Goal: Obtain resource: Obtain resource

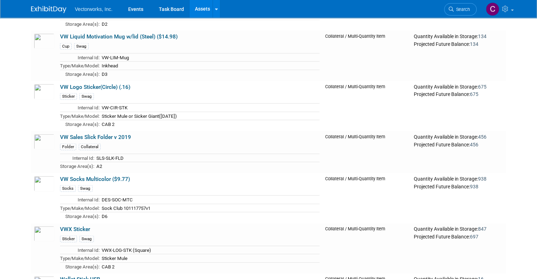
scroll to position [9657, 0]
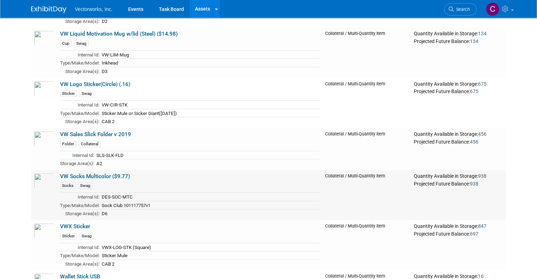
click at [114, 173] on link "VW Socks Multicolor ($9.77)" at bounding box center [95, 176] width 70 height 6
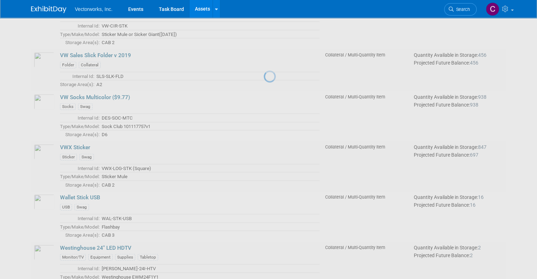
scroll to position [9737, 0]
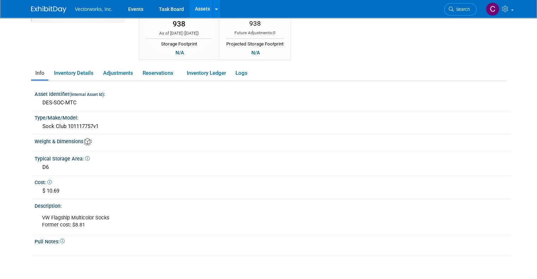
scroll to position [15, 0]
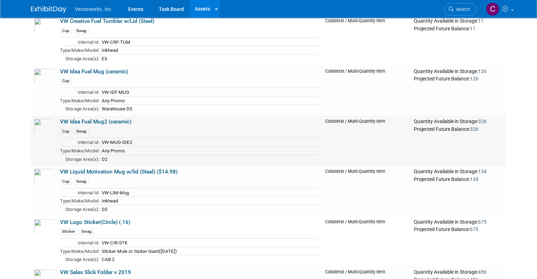
scroll to position [9517, 0]
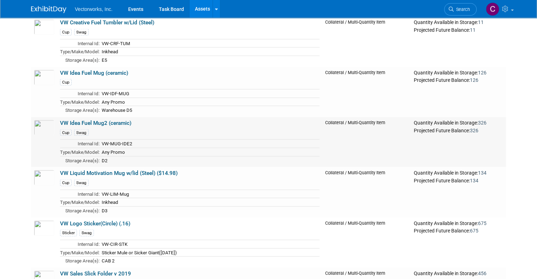
click at [82, 120] on link "VW Idea Fuel Mug2 (ceramic)" at bounding box center [95, 123] width 71 height 6
click at [79, 120] on link "VW Idea Fuel Mug2 (ceramic)" at bounding box center [95, 123] width 71 height 6
click at [112, 76] on link "VW Idea Fuel Mug (ceramic)" at bounding box center [94, 73] width 68 height 6
drag, startPoint x: 122, startPoint y: 178, endPoint x: 95, endPoint y: 177, distance: 27.6
click at [100, 98] on td "VW-IDF-MUG" at bounding box center [210, 94] width 220 height 8
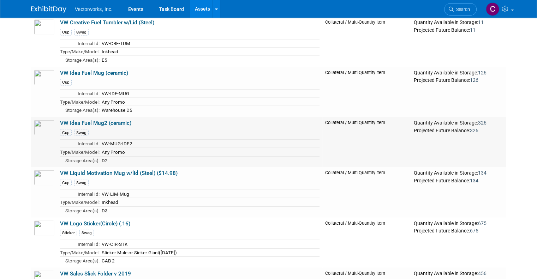
click at [101, 136] on div "Cup Swag" at bounding box center [190, 133] width 260 height 8
click at [100, 126] on link "VW Idea Fuel Mug2 (ceramic)" at bounding box center [95, 123] width 71 height 6
drag, startPoint x: 127, startPoint y: 227, endPoint x: 95, endPoint y: 227, distance: 32.8
click at [100, 148] on td "VW-MUG-IDE2" at bounding box center [210, 144] width 220 height 8
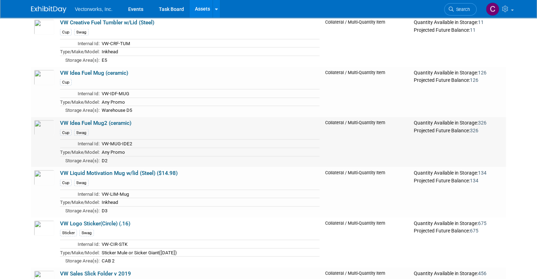
click at [107, 126] on link "VW Idea Fuel Mug2 (ceramic)" at bounding box center [95, 123] width 71 height 6
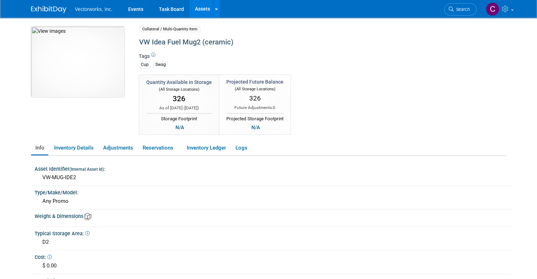
click at [90, 82] on img at bounding box center [77, 61] width 93 height 71
drag, startPoint x: 75, startPoint y: 174, endPoint x: 33, endPoint y: 175, distance: 41.7
click at [35, 175] on div "VW-MUG-IDE2" at bounding box center [273, 178] width 477 height 12
copy div "VW-MUG-IDE2"
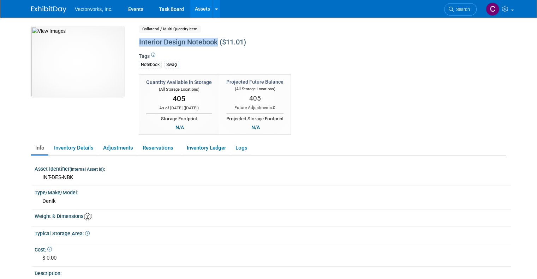
drag, startPoint x: 212, startPoint y: 42, endPoint x: 133, endPoint y: 42, distance: 79.1
click at [137, 42] on div "Interior Design Notebook ($11.01)" at bounding box center [294, 42] width 315 height 13
copy div "Interior Design Notebook"
drag, startPoint x: 69, startPoint y: 176, endPoint x: 32, endPoint y: 177, distance: 36.7
click at [35, 177] on div "INT-DES-NBK" at bounding box center [273, 178] width 477 height 12
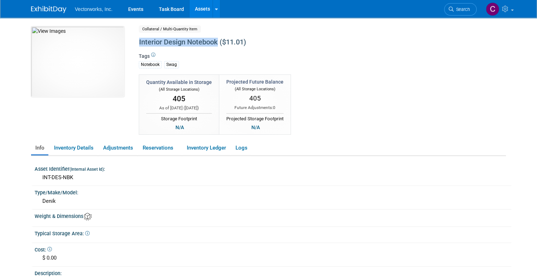
copy div "INT-DES-NBK"
drag, startPoint x: 233, startPoint y: 39, endPoint x: 132, endPoint y: 43, distance: 100.4
click at [137, 43] on div "VW Idea Fuel Mug2 (ceramic)" at bounding box center [294, 42] width 315 height 13
copy div "VW Idea Fuel Mug2 (ceramic)"
